Goal: Task Accomplishment & Management: Manage account settings

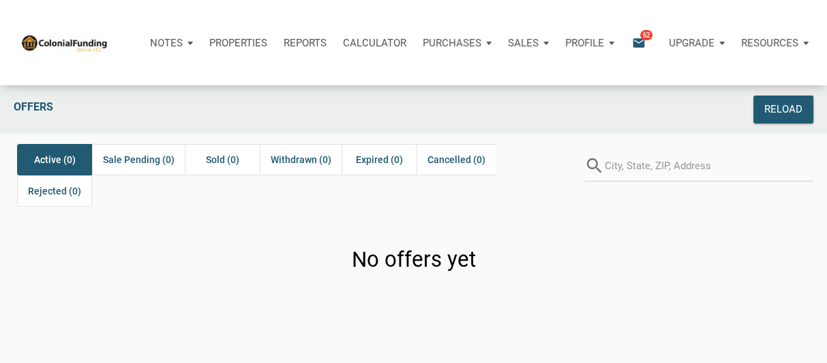
click at [638, 40] on icon "email" at bounding box center [639, 43] width 16 height 16
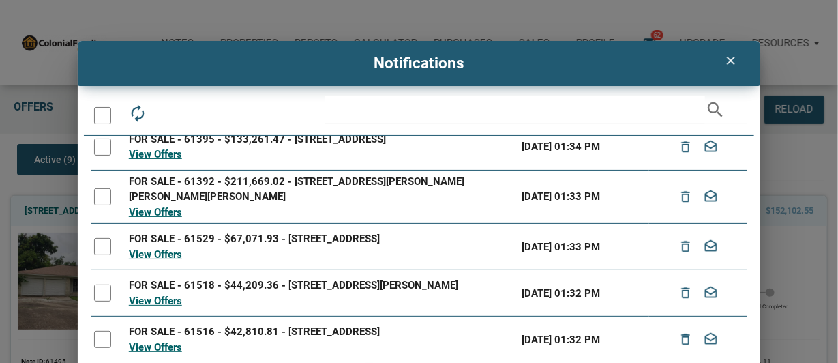
scroll to position [50, 0]
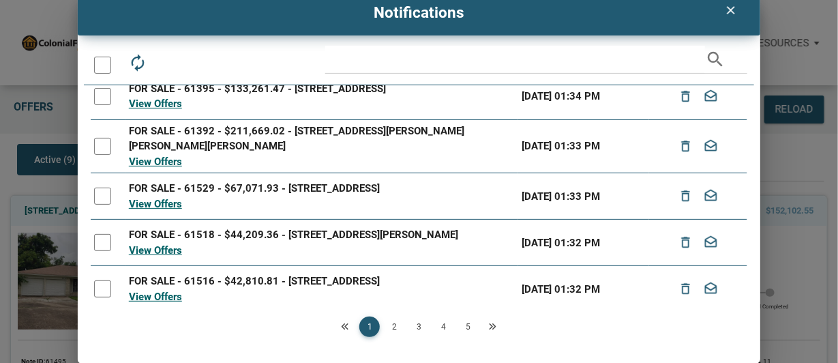
click at [392, 325] on link "2" at bounding box center [394, 327] width 20 height 20
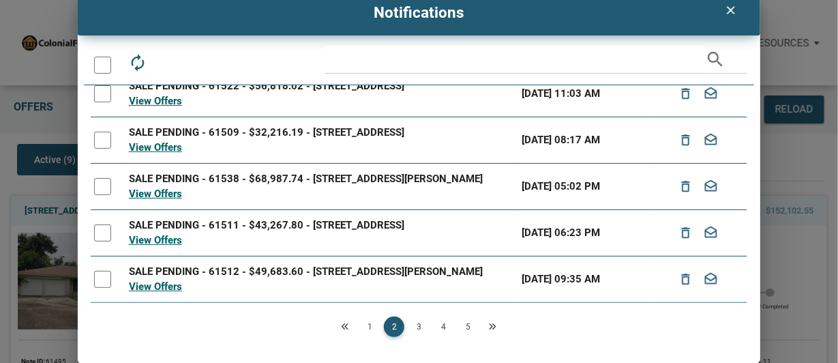
scroll to position [286, 0]
click at [368, 323] on link "1" at bounding box center [369, 327] width 20 height 20
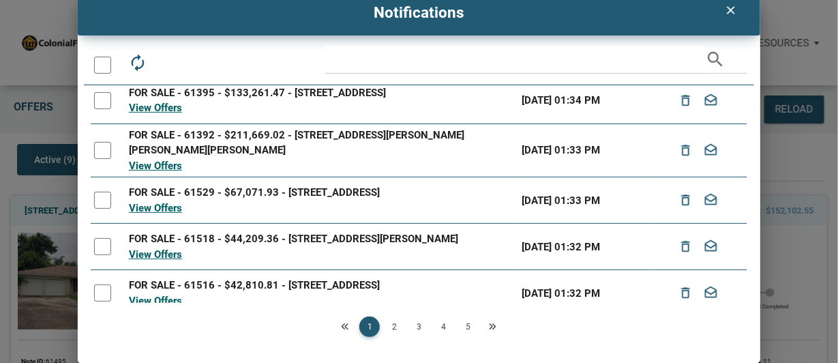
scroll to position [258, 0]
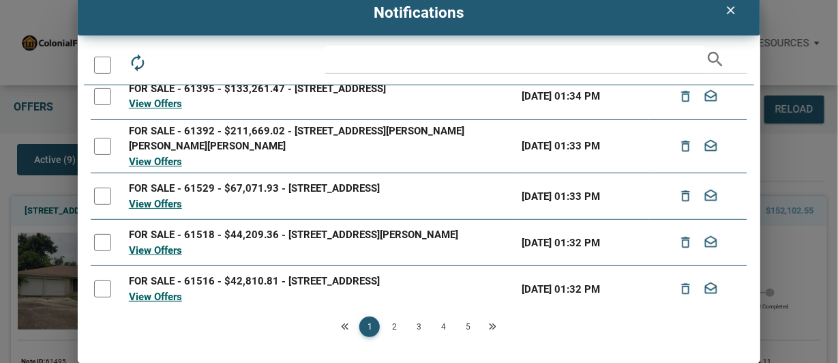
click at [394, 327] on link "2" at bounding box center [394, 327] width 20 height 20
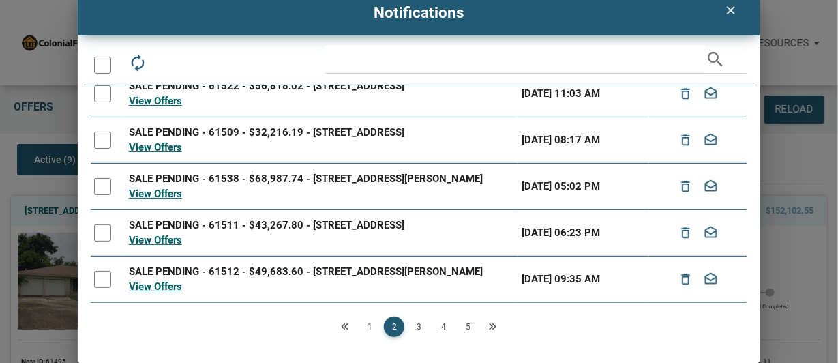
scroll to position [286, 0]
click at [415, 327] on link "3" at bounding box center [419, 327] width 20 height 20
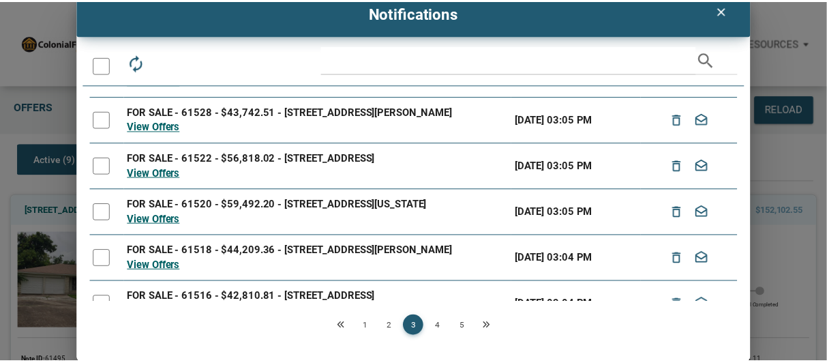
scroll to position [153, 0]
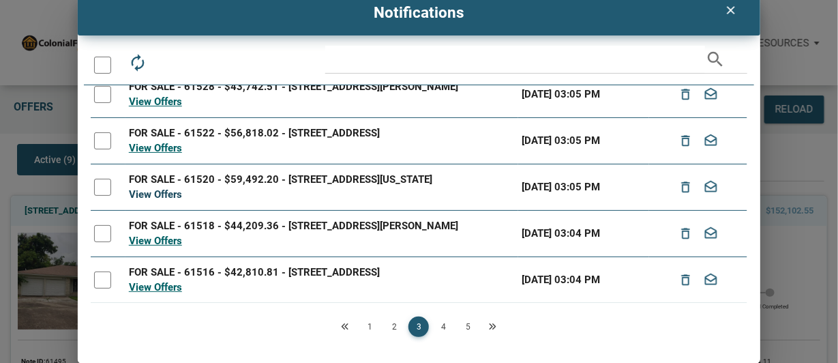
click at [173, 201] on link "View Offers" at bounding box center [155, 194] width 53 height 12
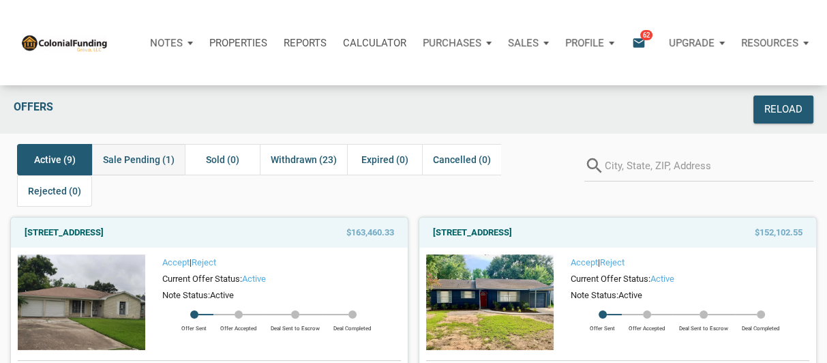
click at [147, 159] on span "Sale Pending (1)" at bounding box center [139, 159] width 72 height 16
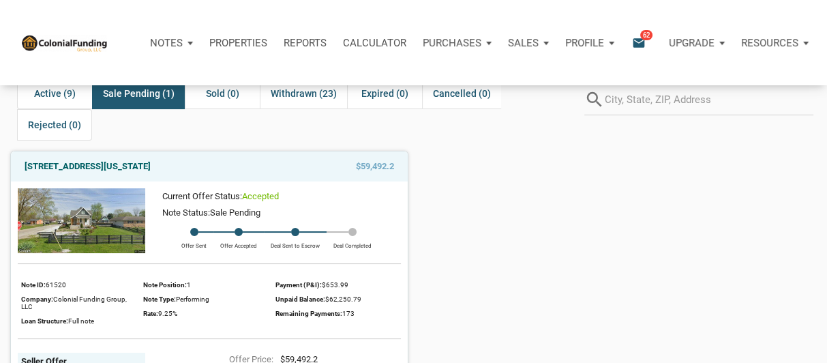
scroll to position [65, 0]
click at [605, 38] on div "Profile" at bounding box center [589, 43] width 65 height 41
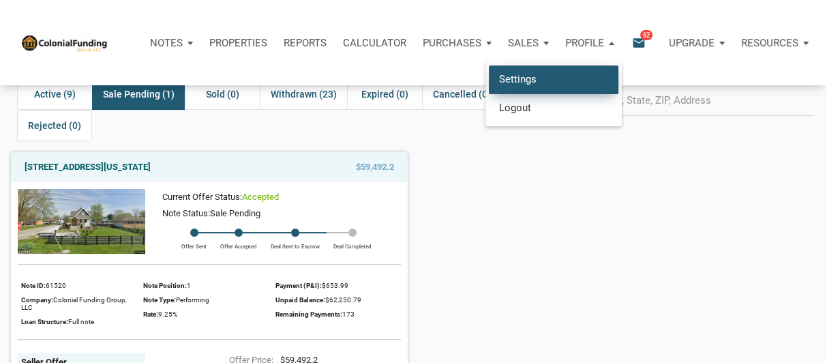
click at [534, 79] on link "Settings" at bounding box center [554, 79] width 130 height 28
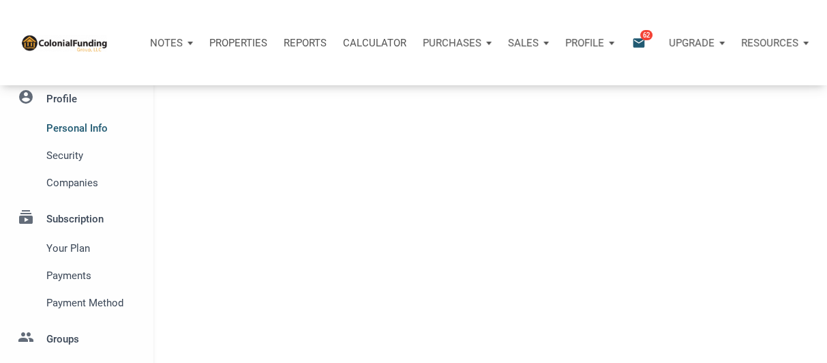
select select
type input "POST FALLS"
select select
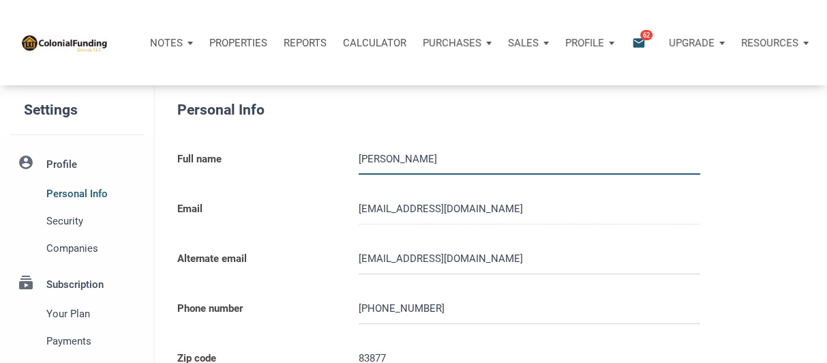
type input "2082158565"
select select
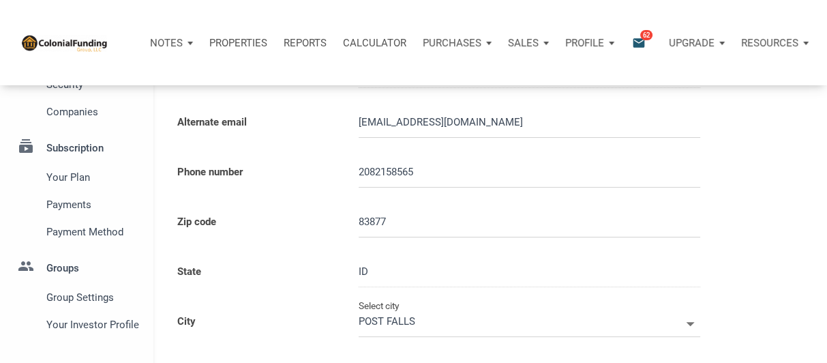
scroll to position [205, 0]
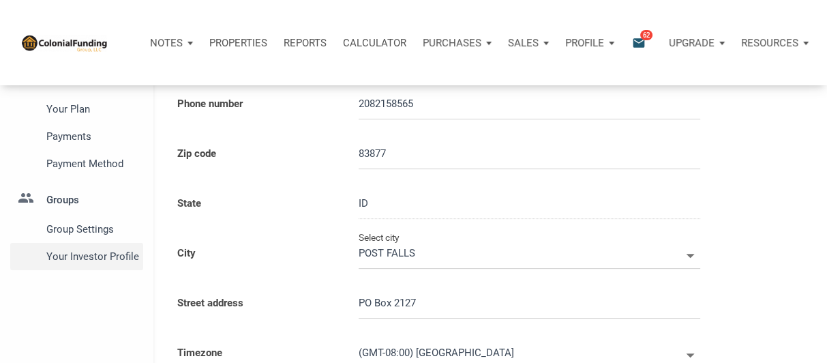
click at [102, 256] on span "Your Investor Profile" at bounding box center [91, 256] width 91 height 16
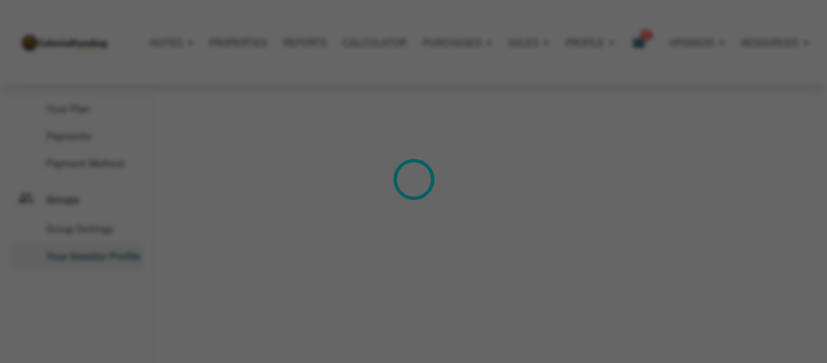
type input "Cash Flow - [DATE] Income"
select select
type input "$ 75,000"
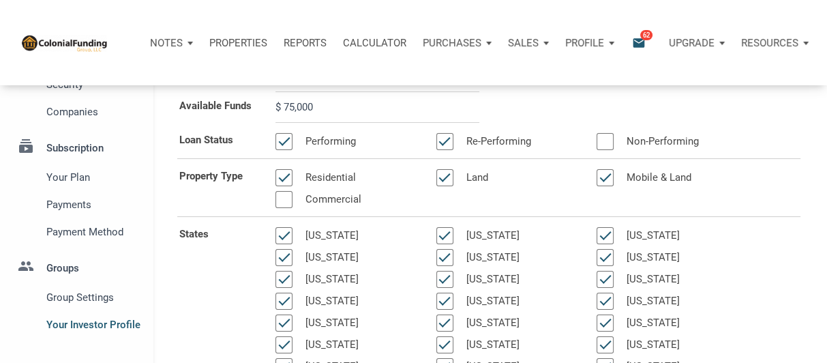
scroll to position [205, 0]
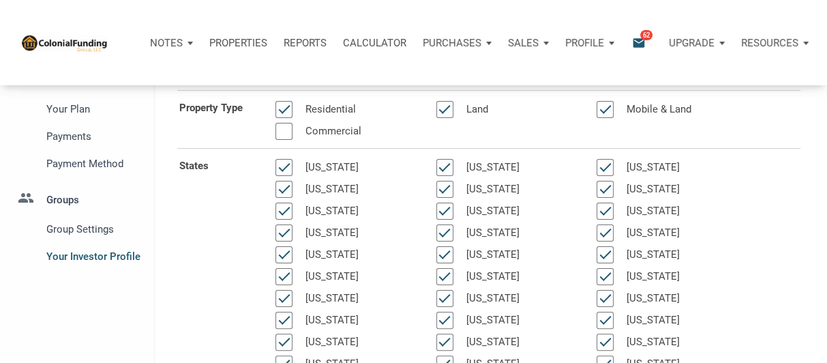
click at [74, 199] on li "group Groups Group Settings Your Investor Profile" at bounding box center [76, 223] width 153 height 93
click at [80, 198] on li "group Groups Group Settings Your Investor Profile" at bounding box center [76, 223] width 153 height 93
click at [60, 198] on li "group Groups Group Settings Your Investor Profile" at bounding box center [76, 223] width 153 height 93
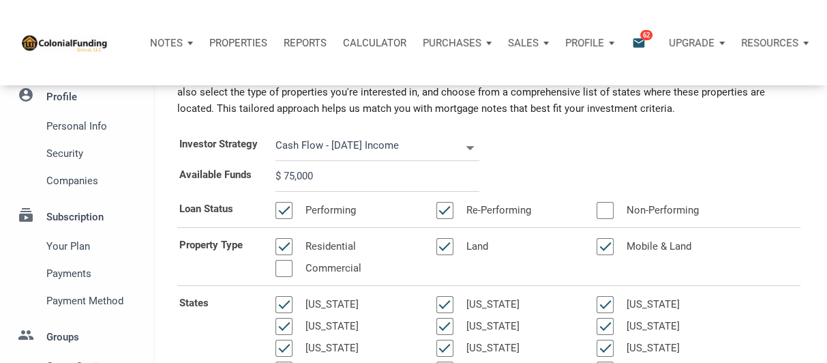
scroll to position [0, 0]
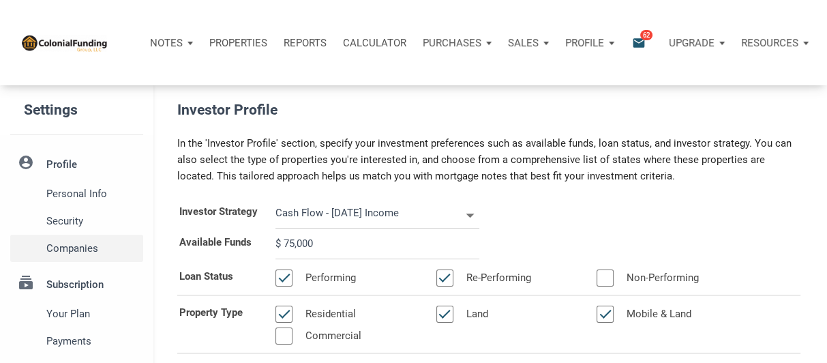
click at [76, 250] on span "Companies" at bounding box center [91, 248] width 91 height 16
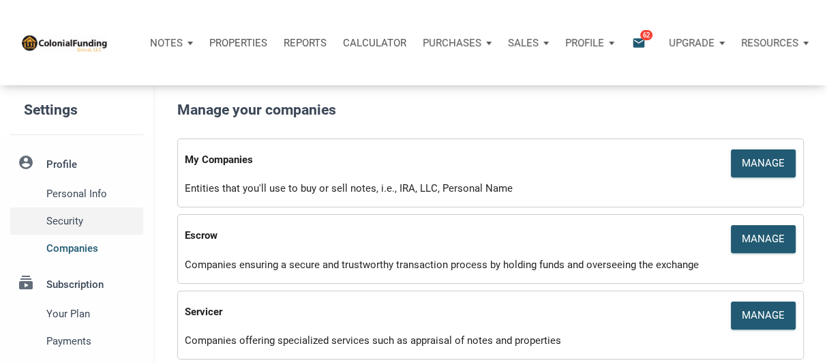
click at [59, 223] on span "Security" at bounding box center [91, 221] width 91 height 16
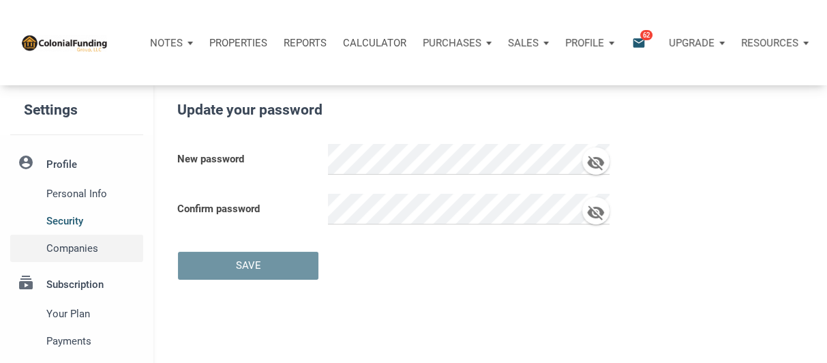
click at [64, 250] on span "Companies" at bounding box center [91, 248] width 91 height 16
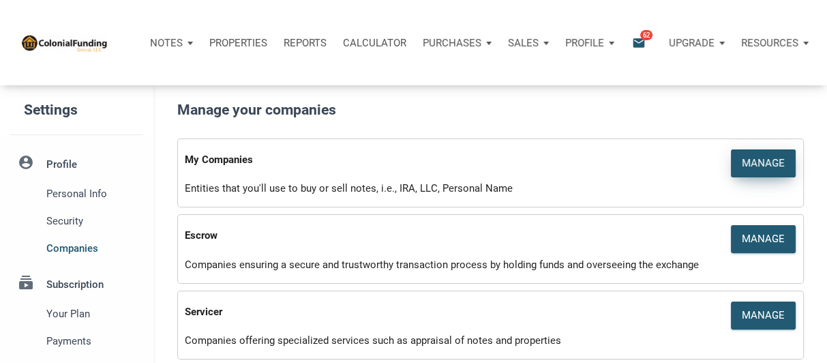
click at [765, 162] on div "Manage" at bounding box center [763, 164] width 43 height 16
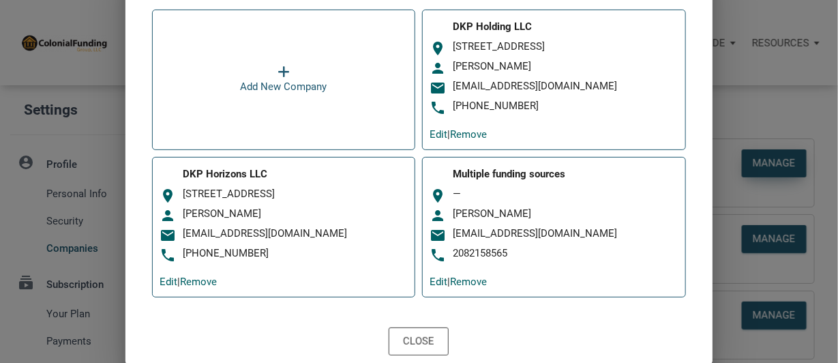
scroll to position [107, 0]
click at [437, 280] on link "Edit" at bounding box center [439, 282] width 18 height 12
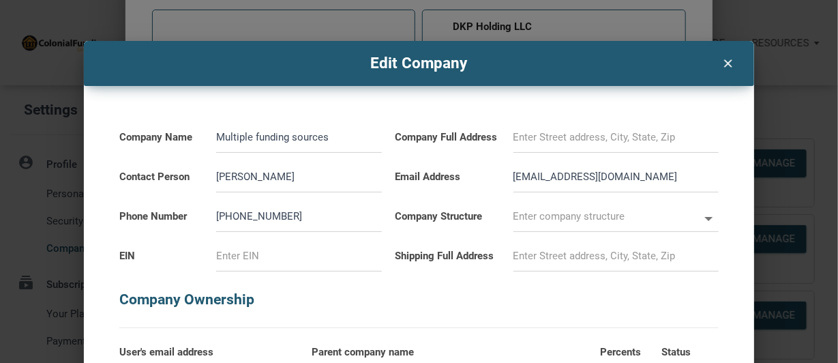
drag, startPoint x: 326, startPoint y: 136, endPoint x: 184, endPoint y: 144, distance: 142.1
click at [184, 144] on div "Company Name Multiple funding sources" at bounding box center [251, 133] width 276 height 40
type input "F"
select select
type input "Fo"
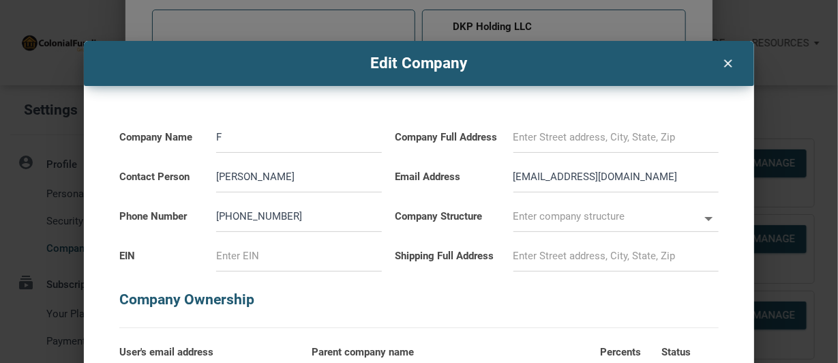
select select
type input "For"
select select
type input "Forg"
select select
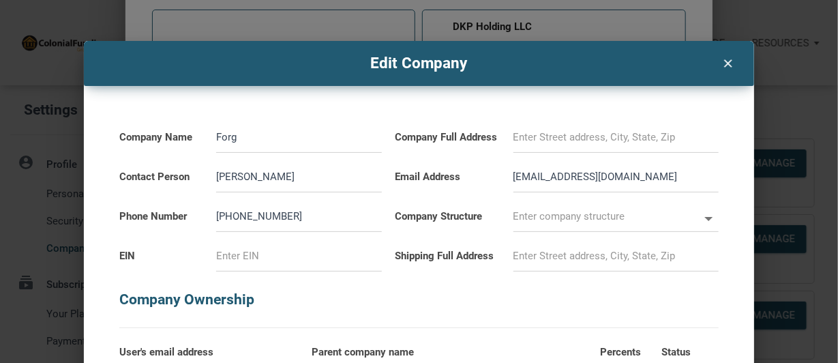
type input "Forge"
select select
type input "Forge"
select select
type input "Forge T"
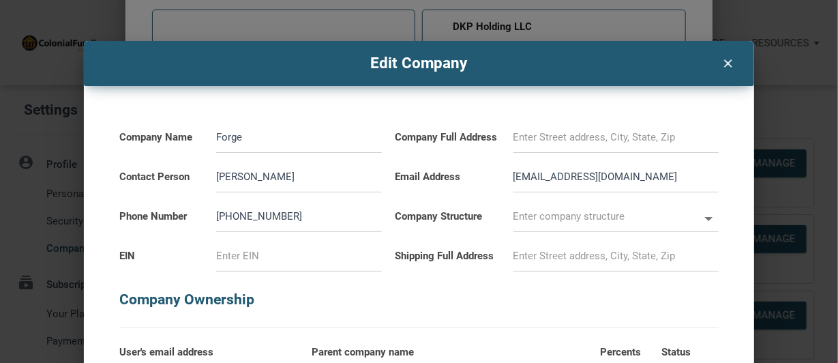
select select
type input "Forge Tr"
select select
type input "Forge Tru"
select select
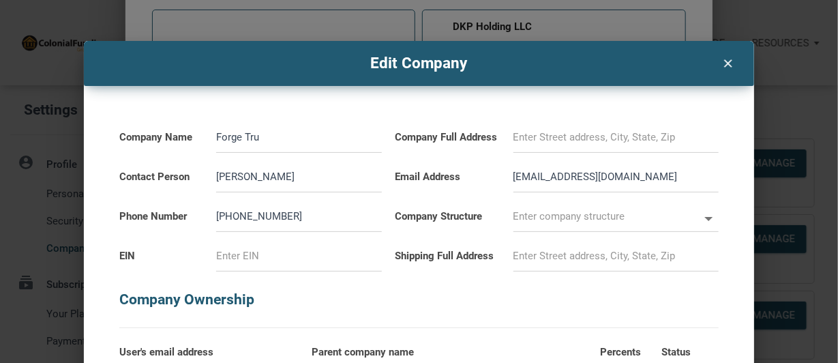
type input "Forge Trus"
select select
type input "Forge Trust"
select select
type input "Forge Trust"
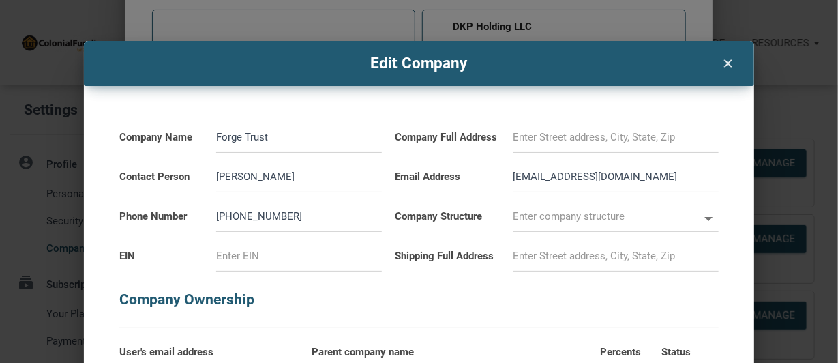
select select
type input "Forge Trust C"
select select
type input "Forge Trust Co"
select select
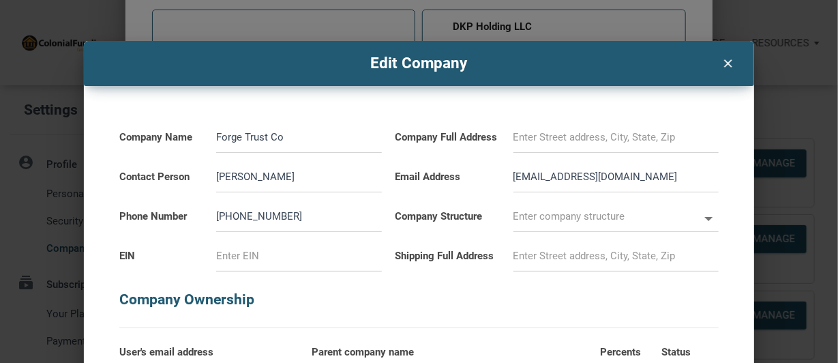
type input "Forge Trust Co"
select select
type input "Forge Trust Co C"
select select
type input "Forge Trust Co CF"
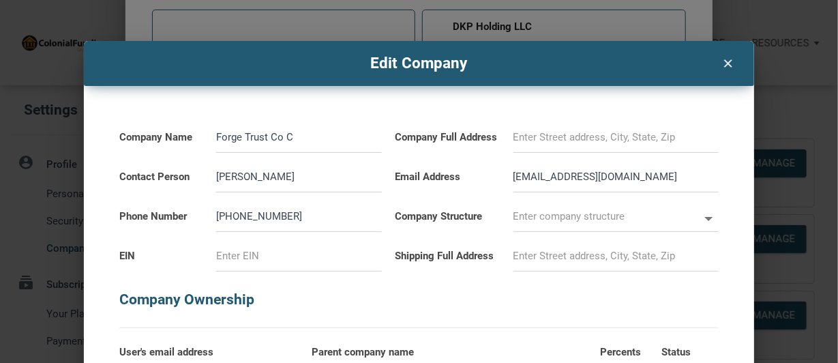
select select
type input "Forge Trust Co CFB"
select select
type input "Forge Trust Co CFBO"
select select
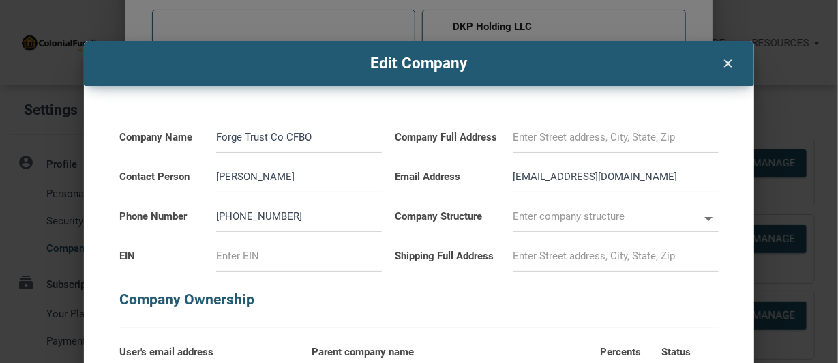
type input "Forge Trust Co CFBO"
select select
type input "Forge Trust Co CFBO D"
select select
type input "Forge Trust Co CFBO De"
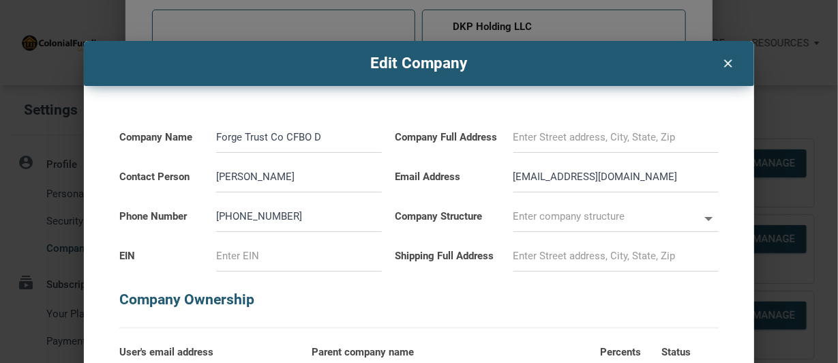
select select
type input "Forge Trust Co CFBO Deb"
select select
type input "Forge Trust Co CFBO Debo"
select select
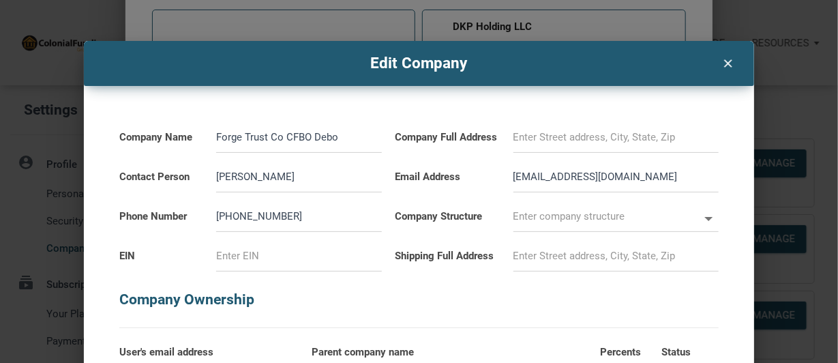
type input "Forge Trust Co CFBO [PERSON_NAME]"
select select
type input "Forge Trust Co CFBO [PERSON_NAME]"
select select
type input "Forge Trust Co CFBO [PERSON_NAME]"
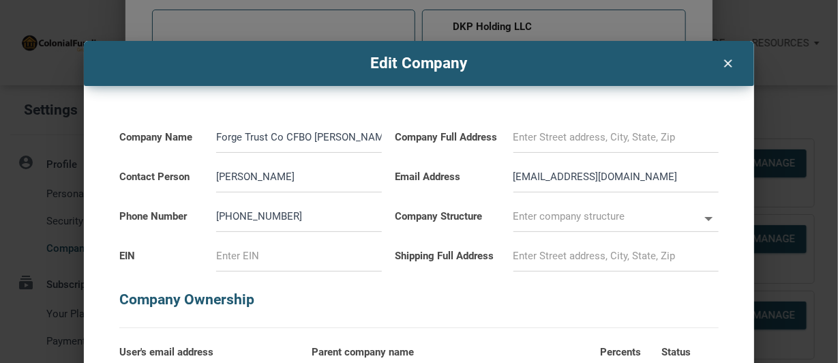
select select
type input "Forge Trust Co CFBO [PERSON_NAME]"
select select
type input "Forge Trust Co CFBO [PERSON_NAME]"
select select
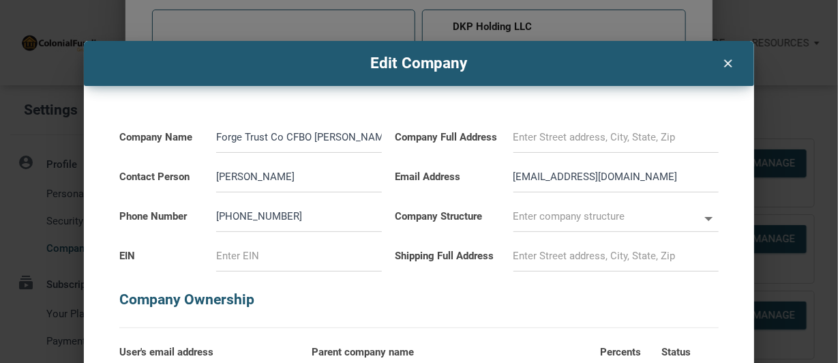
type input "Forge Trust Co CFBO [PERSON_NAME]"
select select
type input "Forge Trust Co CFBO [PERSON_NAME]"
select select
type input "Forge Trust Co CFBO [PERSON_NAME]"
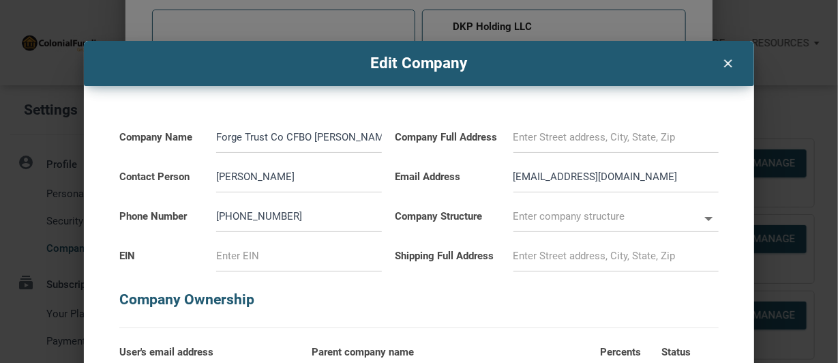
select select
type input "Forge Trust Co CFBO [PERSON_NAME]"
select select
type input "Forge Trust Co CFBO [PERSON_NAME]"
select select
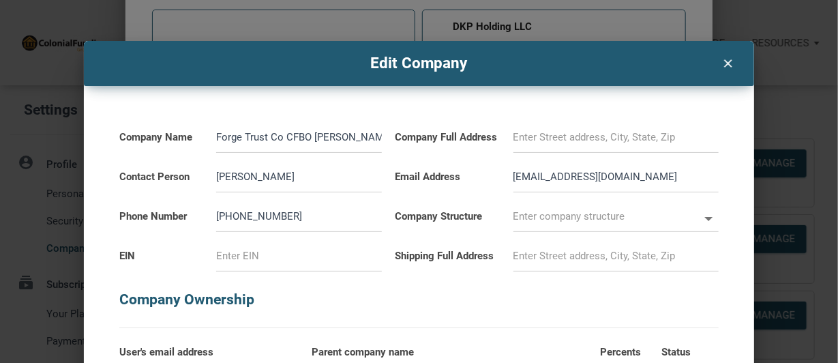
type input "Forge Trust Co CFBO [PERSON_NAME]"
select select
type input "Forge Trust Co CFBO [PERSON_NAME]"
select select
type input "Forge Trust Co CFBO [PERSON_NAME]"
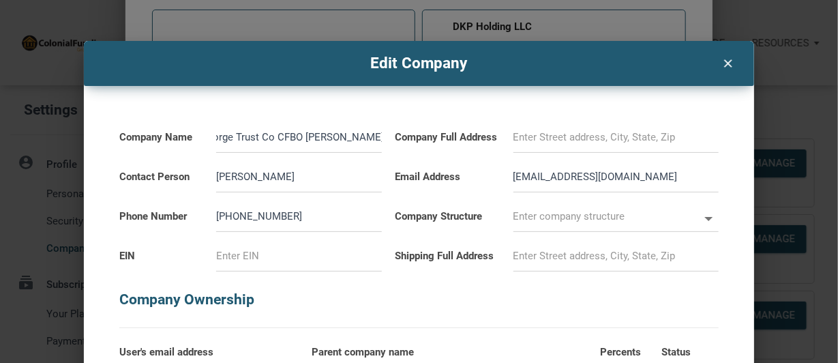
select select
type input "Forge Trust Co CFBO [PERSON_NAME]"
select select
type input "Forge Trust Co CFBO [PERSON_NAME]"
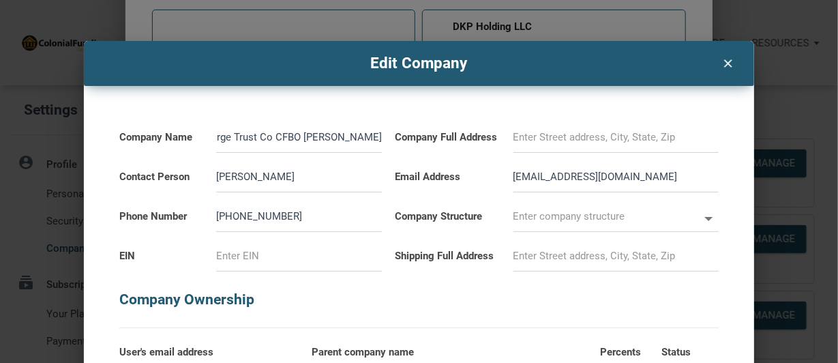
select select
type input "Forge Trust Co CFBO [PERSON_NAME]"
select select
type input "Forge Trust Co CFBO [PERSON_NAME] IR"
select select
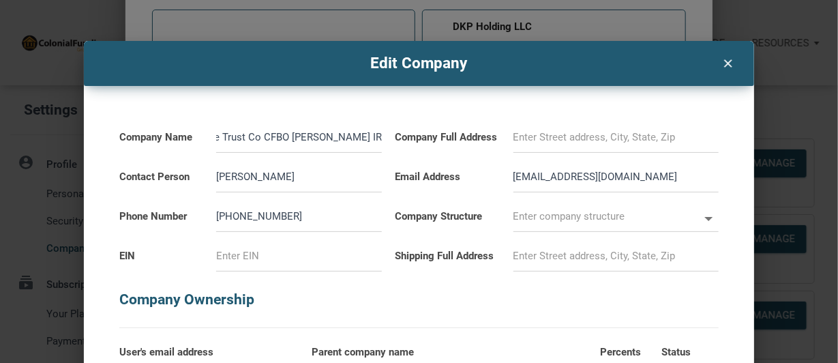
type input "Forge Trust Co CFBO [PERSON_NAME] IRA"
select select
type input "Forge Trust Co CFBO [PERSON_NAME] IRA7"
select select
type input "Forge Trust Co CFBO [PERSON_NAME] IRA79"
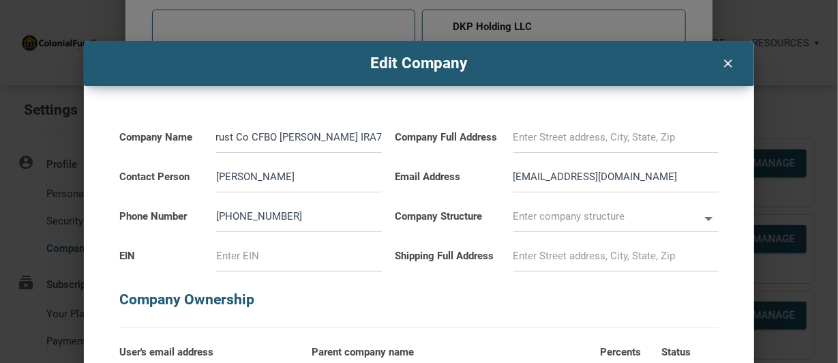
select select
type input "Forge Trust Co CFBO [PERSON_NAME] IRA791"
select select
type input "Forge Trust Co CFBO [PERSON_NAME] IRA7913"
select select
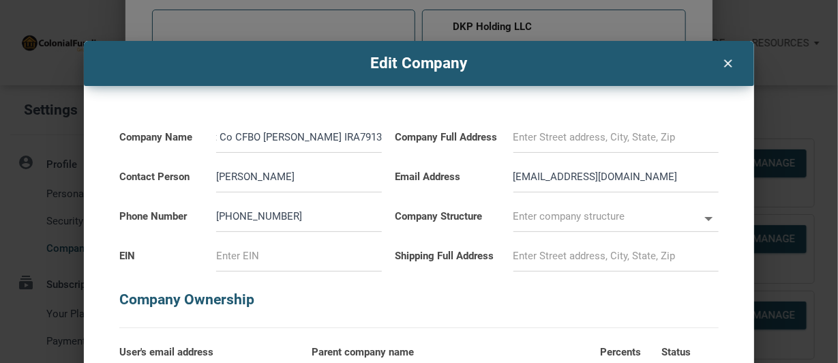
type input "Forge Trust Co CFBO [PERSON_NAME] IRA79138"
select select
type input "Forge Trust Co CFBO [PERSON_NAME] IRA791386"
select select
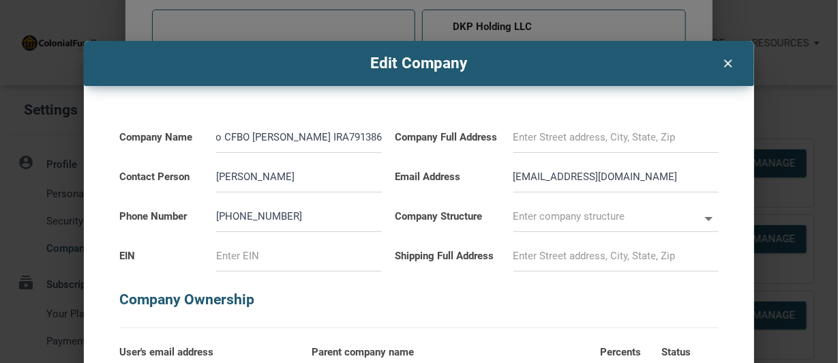
type input "Forge Trust Co CFBO [PERSON_NAME] IRA791386"
click at [516, 133] on input at bounding box center [616, 137] width 205 height 31
select select
type input "p"
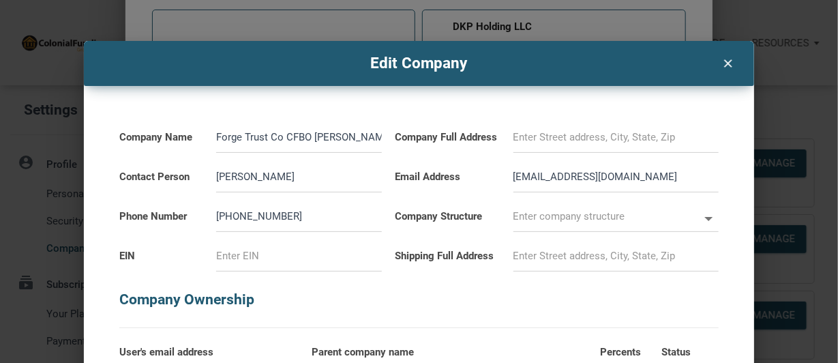
select select
type input "po"
select select
type input "p"
select select
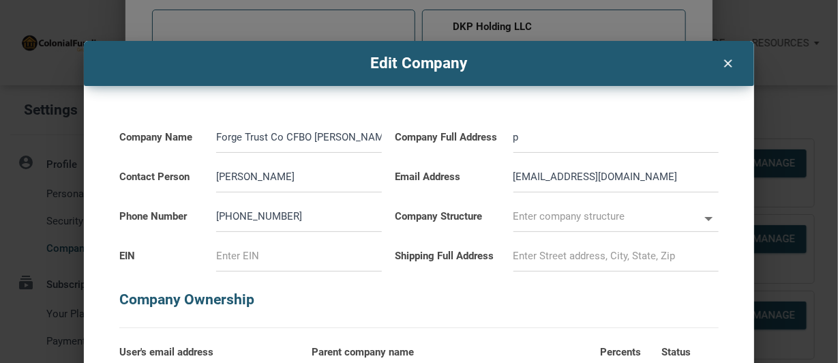
select select
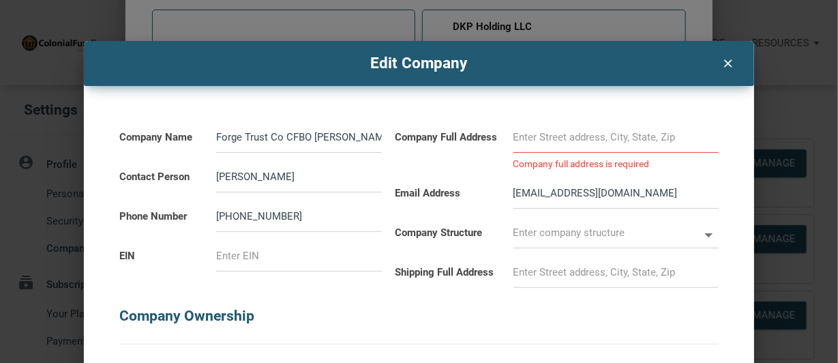
type input "P"
select select
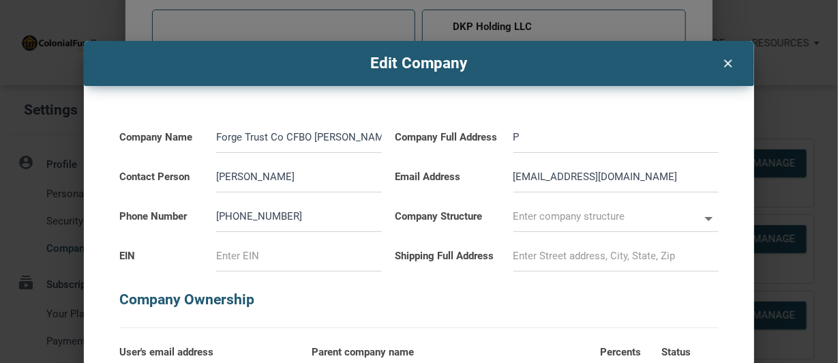
type input "PO"
select select
type input "PO"
select select
type input "PO B"
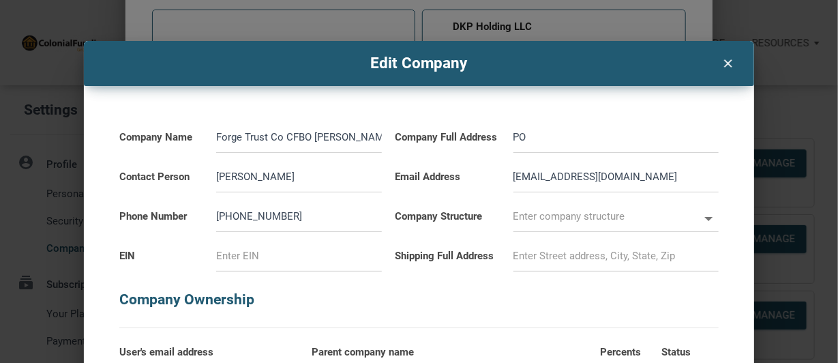
select select
type input "PO Bo"
select select
type input "PO Boc"
select select
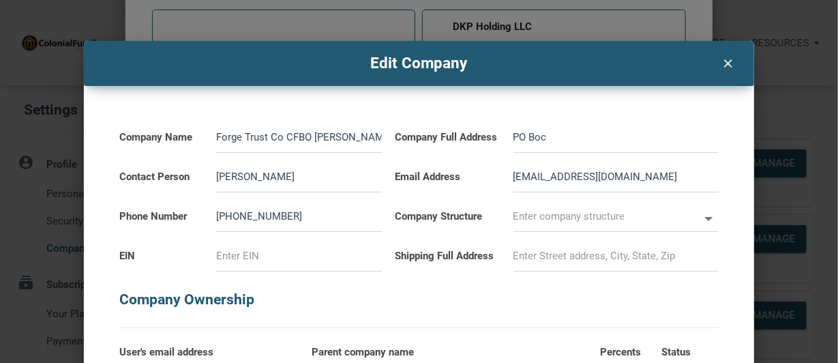
type input "PO Bo"
select select
type input "PO Box"
select select
type input "PO Box"
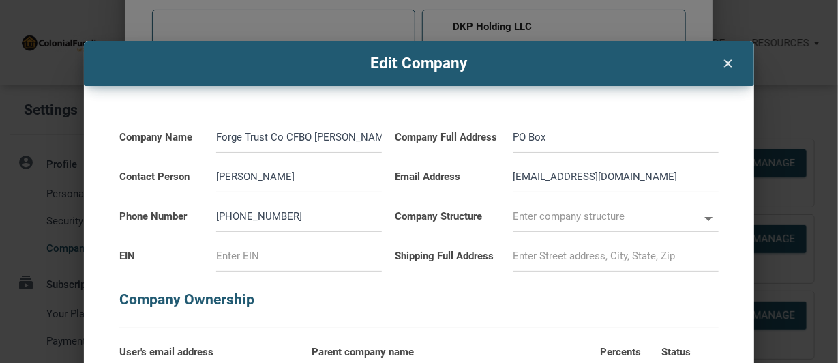
select select
type input "PO Box 2"
select select
type input "PO Box 20"
select select
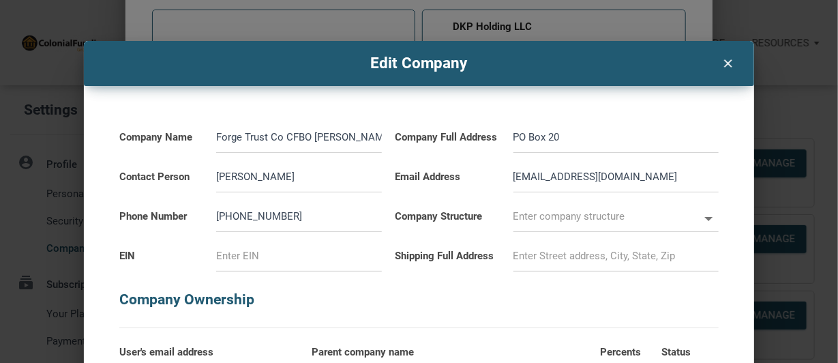
type input "PO Box 204"
select select
type input "PO Box 2048"
select select
type input "PO Box 2048"
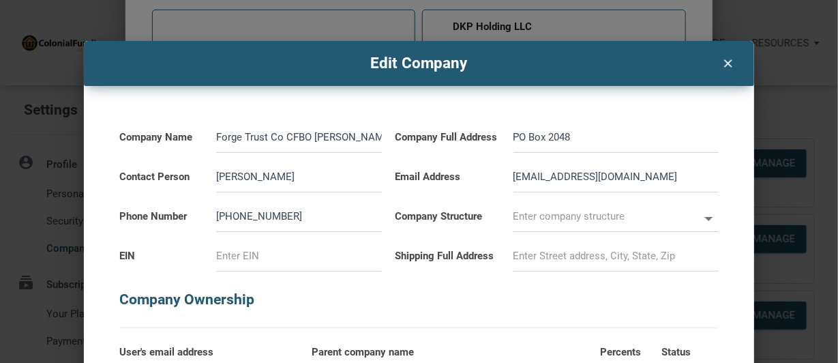
select select
type input "PO Box 2048 S"
select select
type input "PO Box 2048 Sa"
select select
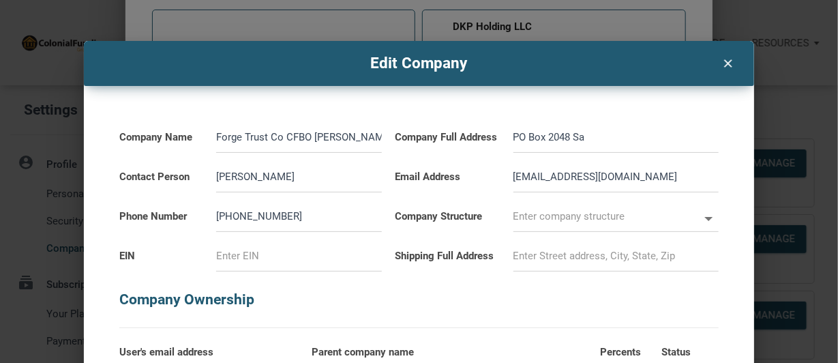
type input "PO Box 2048 San"
select select
type input "PO Box 2048 San"
select select
type input "PO Box 2048 San F"
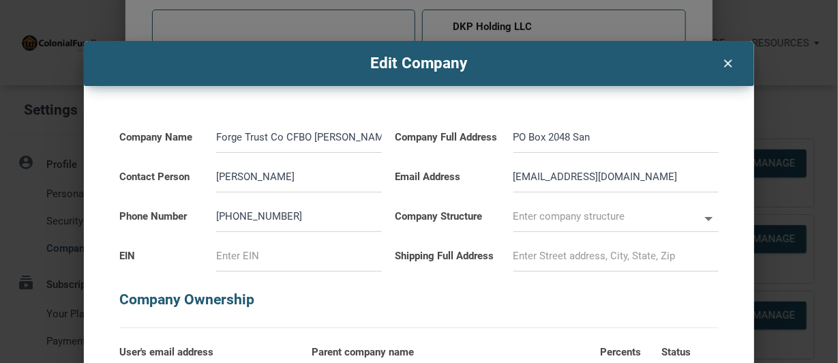
select select
type input "PO Box 2048 San Fr"
select select
type input "PO Box 2048 San Fra"
select select
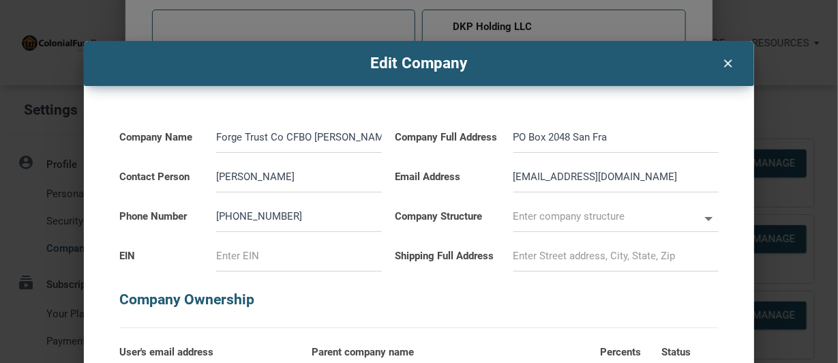
type input "PO Box 2048 San [PERSON_NAME]"
select select
type input "PO Box 2048 San Franc"
select select
type input "PO Box 2048 San [PERSON_NAME]"
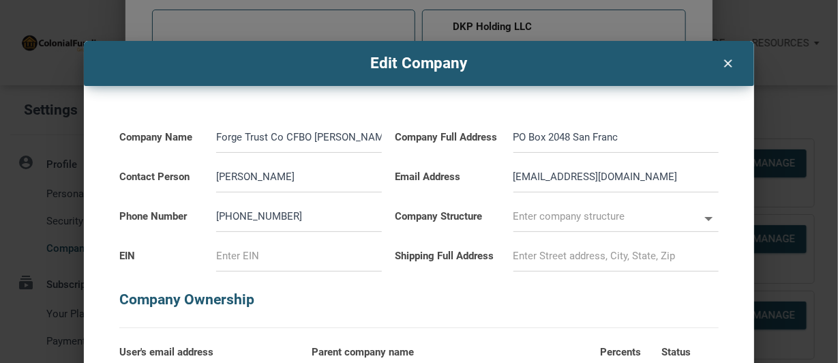
select select
type input "PO Box 2048 San [PERSON_NAME]"
select select
type input "PO Box 2048 San [PERSON_NAME]"
select select
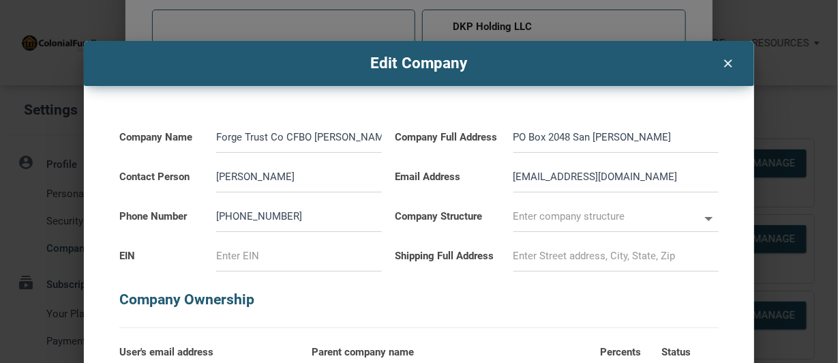
type input "PO Box 2048 [GEOGRAPHIC_DATA]"
select select
type input "PO Box 2048 [GEOGRAPHIC_DATA],"
select select
type input "PO Box 2048 [GEOGRAPHIC_DATA],"
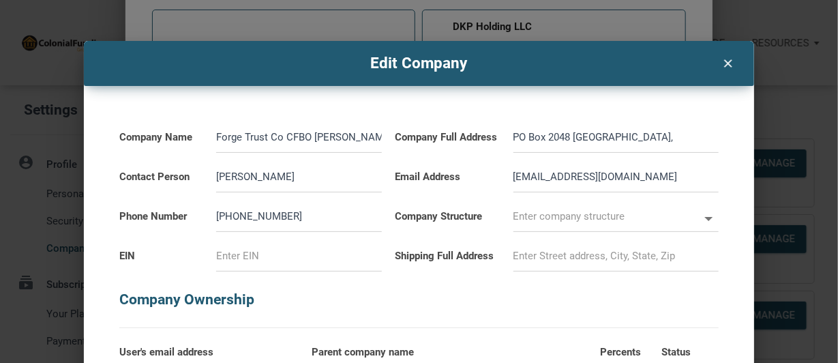
select select
type input "PO Box 2048 [GEOGRAPHIC_DATA], C"
select select
type input "PO Box 2048 [GEOGRAPHIC_DATA], [GEOGRAPHIC_DATA]"
select select
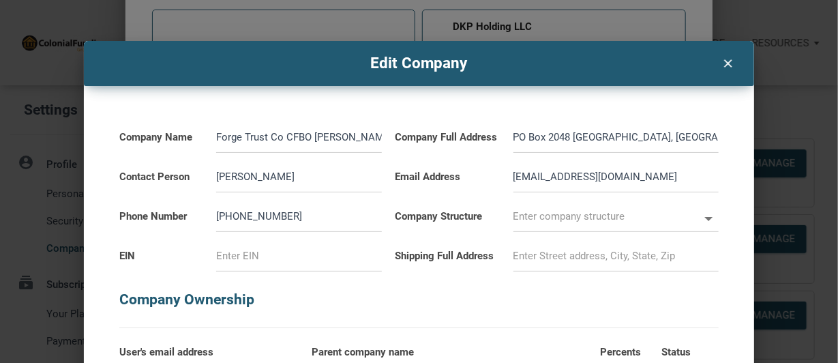
type input "PO Box 2048 [GEOGRAPHIC_DATA], [GEOGRAPHIC_DATA]"
select select
type input "[STREET_ADDRESS]"
select select
type input "[STREET_ADDRESS]"
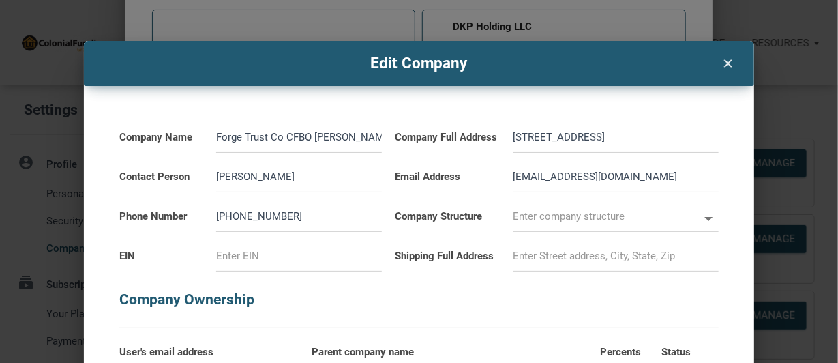
select select
type input "[STREET_ADDRESS]"
select select
type input "[STREET_ADDRESS]"
select select
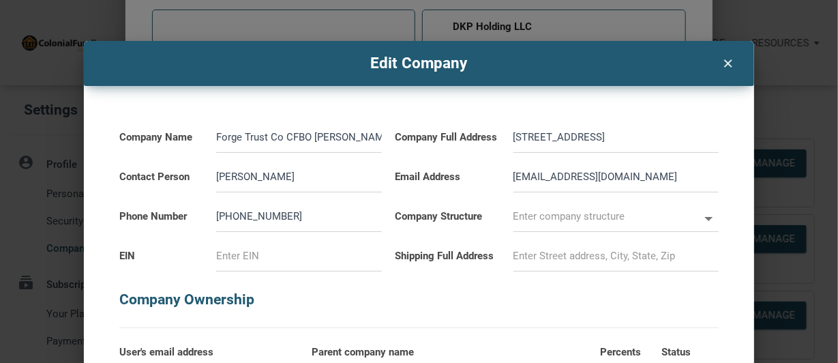
type input "[STREET_ADDRESS]"
select select
type input "[STREET_ADDRESS]"
click at [260, 258] on input at bounding box center [299, 256] width 166 height 31
select select
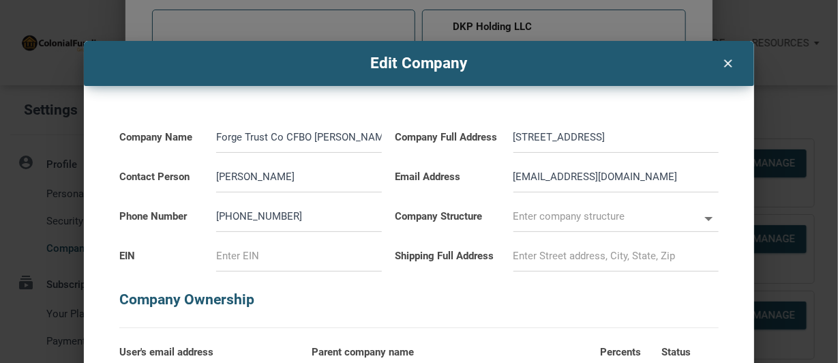
type input "2"
select select
type input "26"
select select
type input "26-"
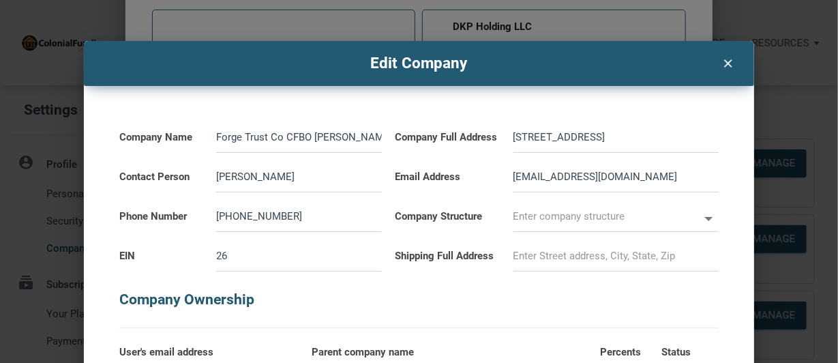
select select
type input "26-2"
select select
type input "26-26"
click at [699, 229] on icon at bounding box center [709, 219] width 20 height 20
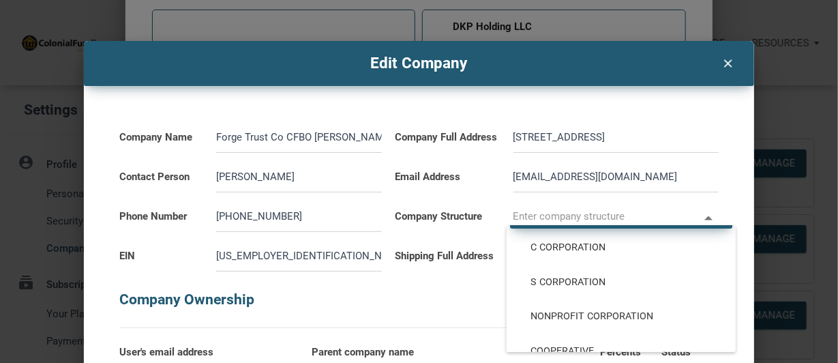
scroll to position [191, 0]
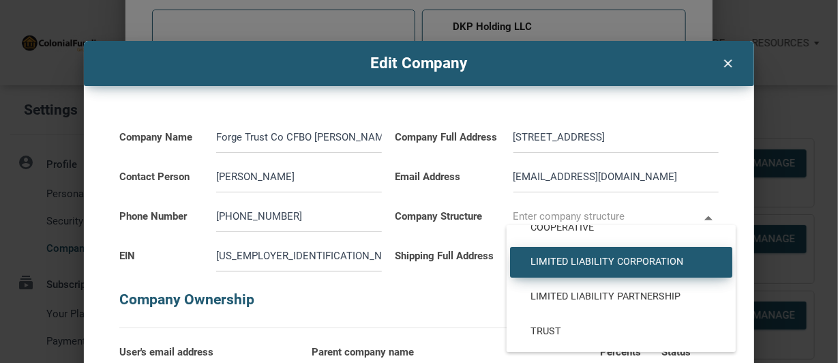
drag, startPoint x: 730, startPoint y: 323, endPoint x: 727, endPoint y: 250, distance: 72.4
click at [727, 250] on ul "Sole Proprietorship General Partnership C Corporation S Corporation Nonprofit C…" at bounding box center [621, 193] width 229 height 318
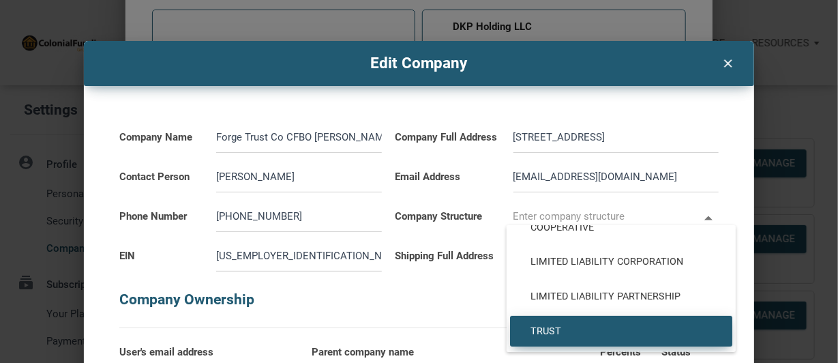
click at [541, 336] on span "Trust" at bounding box center [621, 331] width 202 height 12
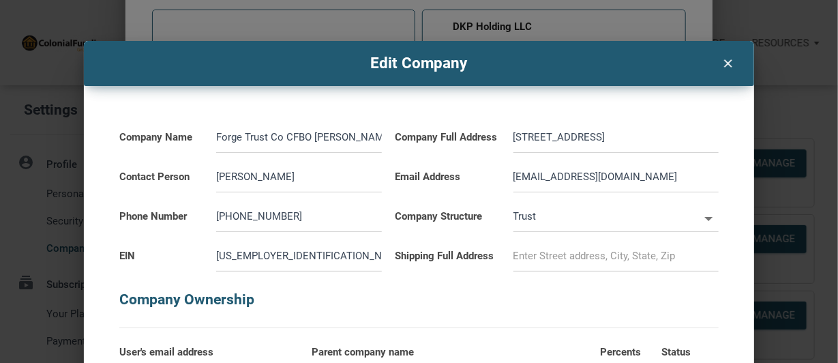
click at [532, 270] on input at bounding box center [616, 256] width 205 height 31
click at [684, 269] on input "[STREET_ADDRESS]" at bounding box center [616, 256] width 205 height 31
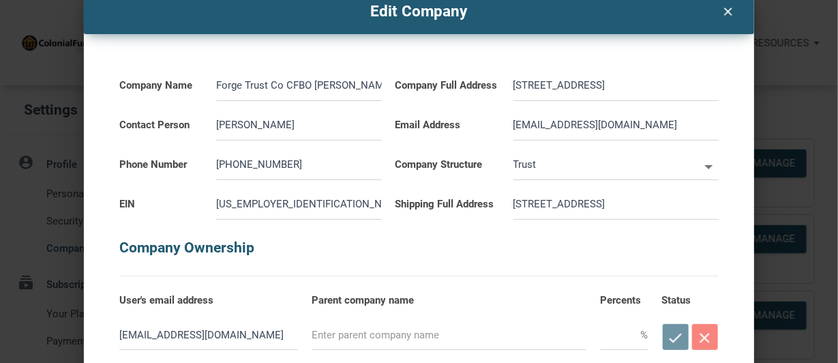
scroll to position [120, 0]
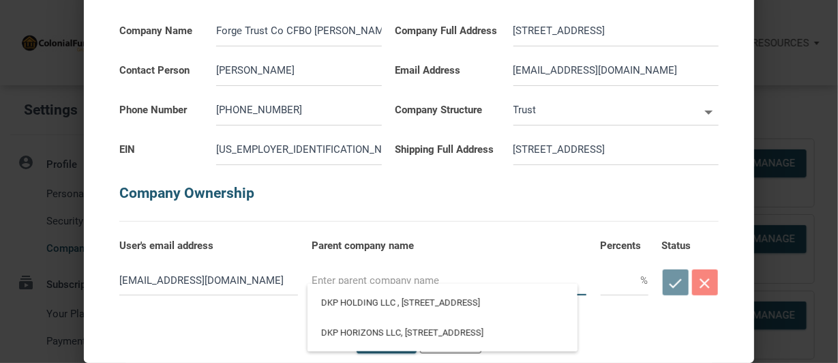
click at [315, 280] on input "text" at bounding box center [449, 280] width 275 height 31
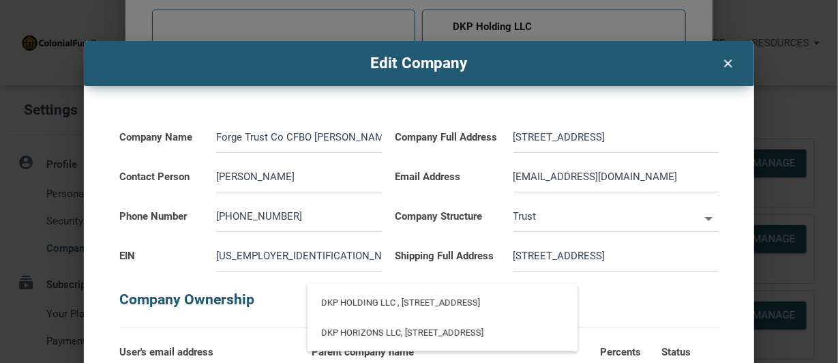
drag, startPoint x: 685, startPoint y: 267, endPoint x: 470, endPoint y: 253, distance: 215.3
click at [485, 265] on div "Shipping Full Address [STREET_ADDRESS]" at bounding box center [557, 252] width 337 height 40
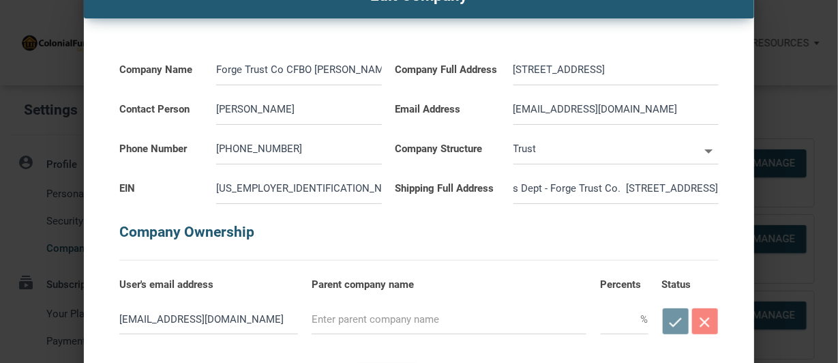
scroll to position [120, 0]
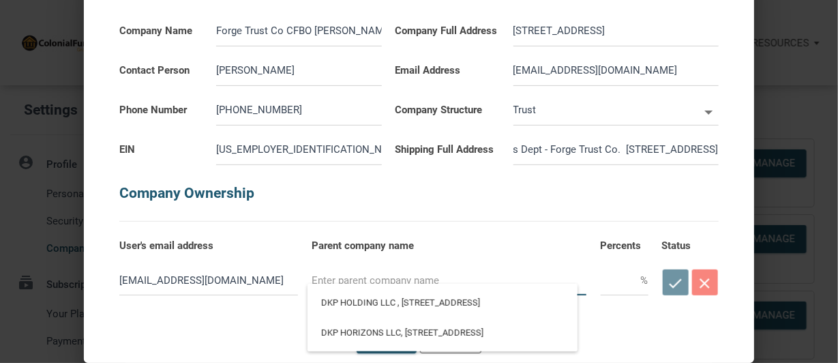
click at [396, 278] on input "text" at bounding box center [449, 280] width 275 height 31
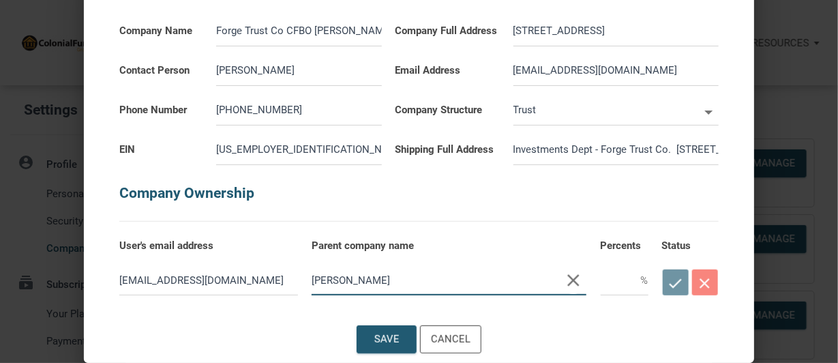
click at [617, 286] on input "text" at bounding box center [621, 280] width 40 height 31
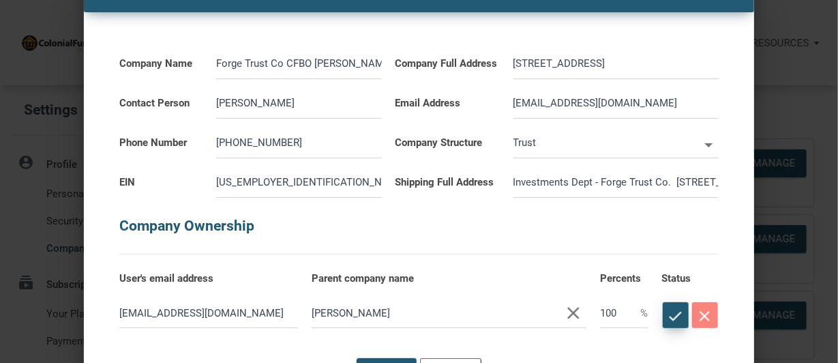
scroll to position [67, 0]
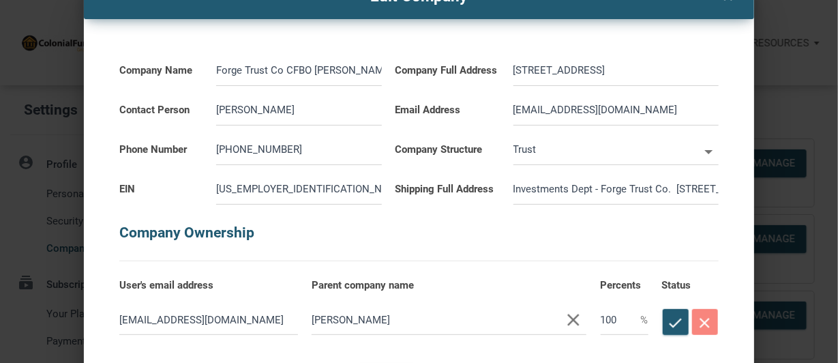
drag, startPoint x: 622, startPoint y: 121, endPoint x: 407, endPoint y: 106, distance: 215.4
click at [407, 105] on div "Email Address [EMAIL_ADDRESS][DOMAIN_NAME]" at bounding box center [557, 106] width 337 height 40
click at [696, 126] on input "[EMAIL_ADDRESS][DOMAIN_NAME]" at bounding box center [616, 110] width 205 height 31
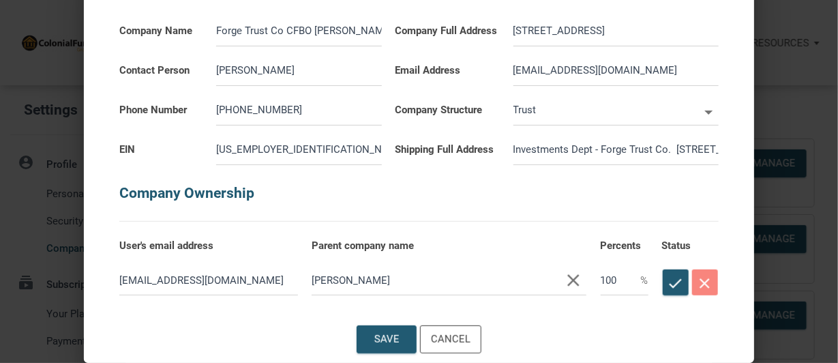
scroll to position [120, 0]
click at [374, 340] on div "Save" at bounding box center [386, 340] width 25 height 16
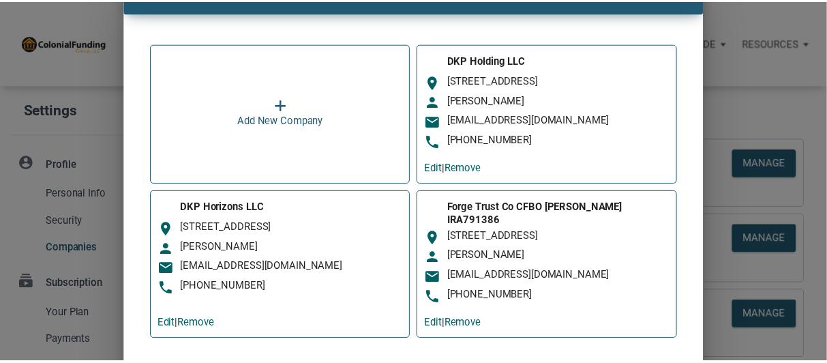
scroll to position [116, 0]
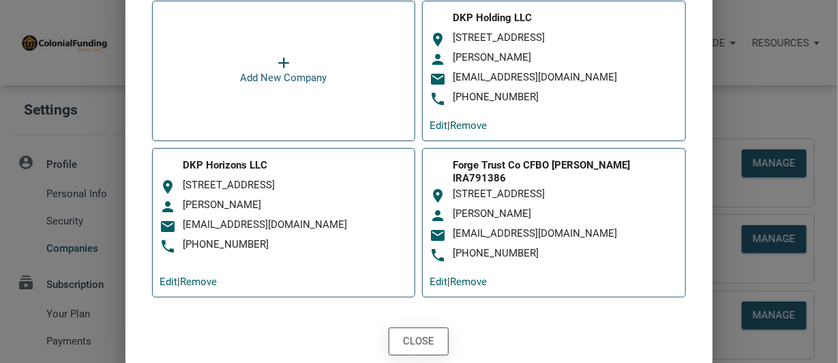
click at [418, 340] on div "Close" at bounding box center [418, 342] width 31 height 16
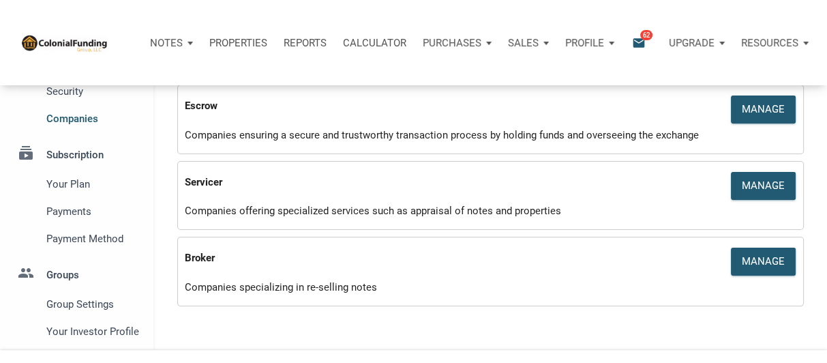
scroll to position [153, 0]
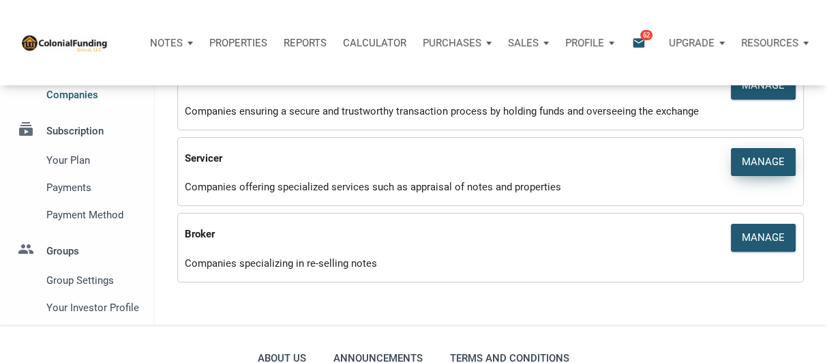
click at [760, 161] on div "Manage" at bounding box center [763, 162] width 43 height 16
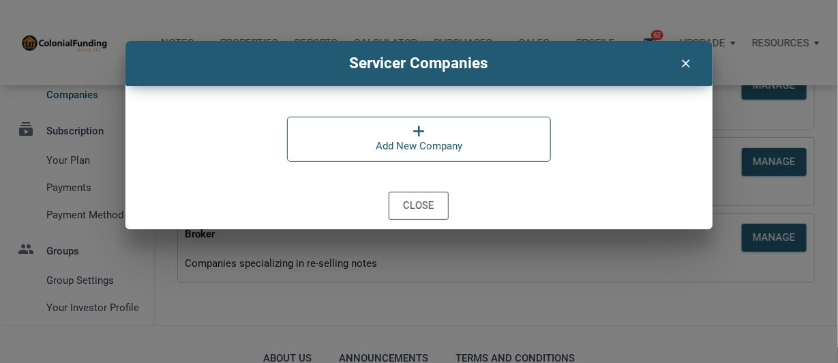
click at [683, 61] on icon "clear" at bounding box center [686, 61] width 16 height 17
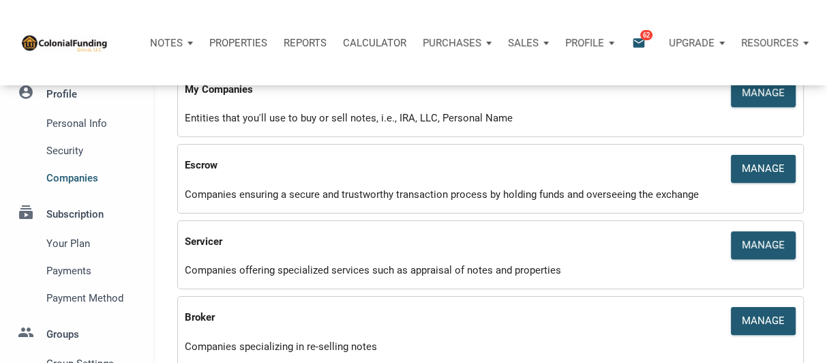
scroll to position [0, 0]
